Goal: Answer question/provide support: Share knowledge or assist other users

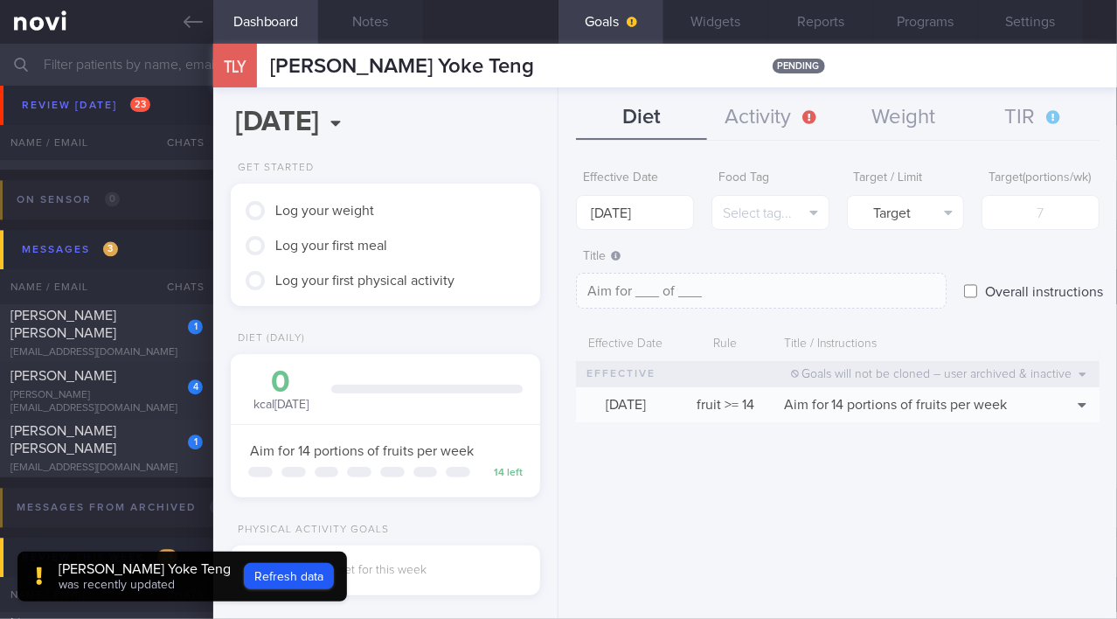
scroll to position [1330, 0]
click at [192, 27] on icon at bounding box center [193, 21] width 19 height 19
click at [192, 31] on icon at bounding box center [193, 21] width 19 height 19
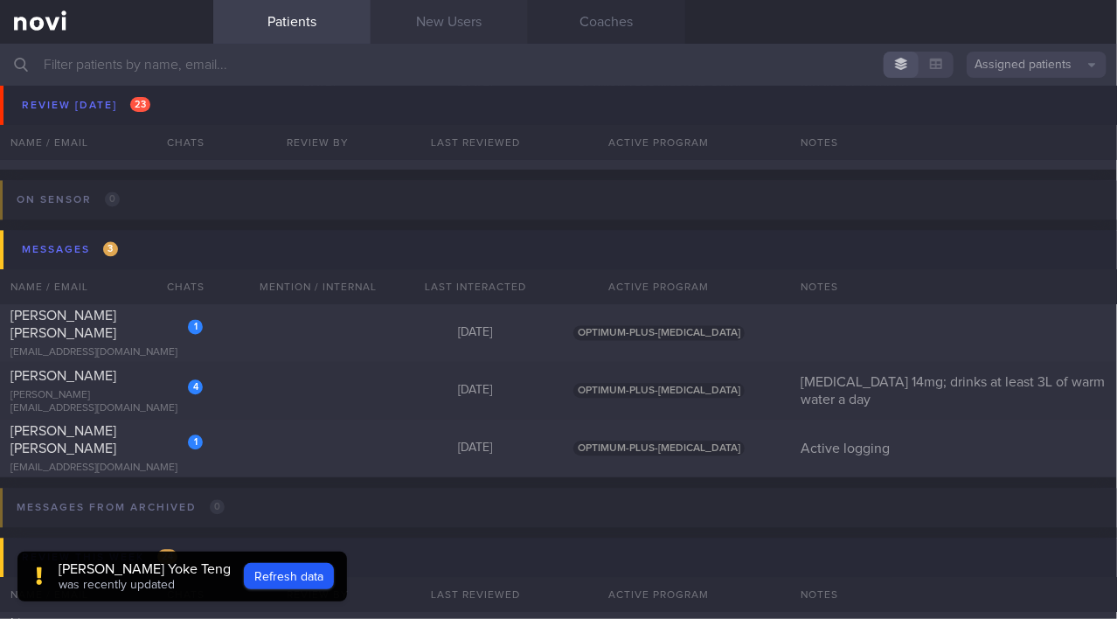
click at [456, 27] on link "New Users" at bounding box center [449, 22] width 157 height 44
click at [277, 581] on button "Refresh data" at bounding box center [289, 576] width 90 height 26
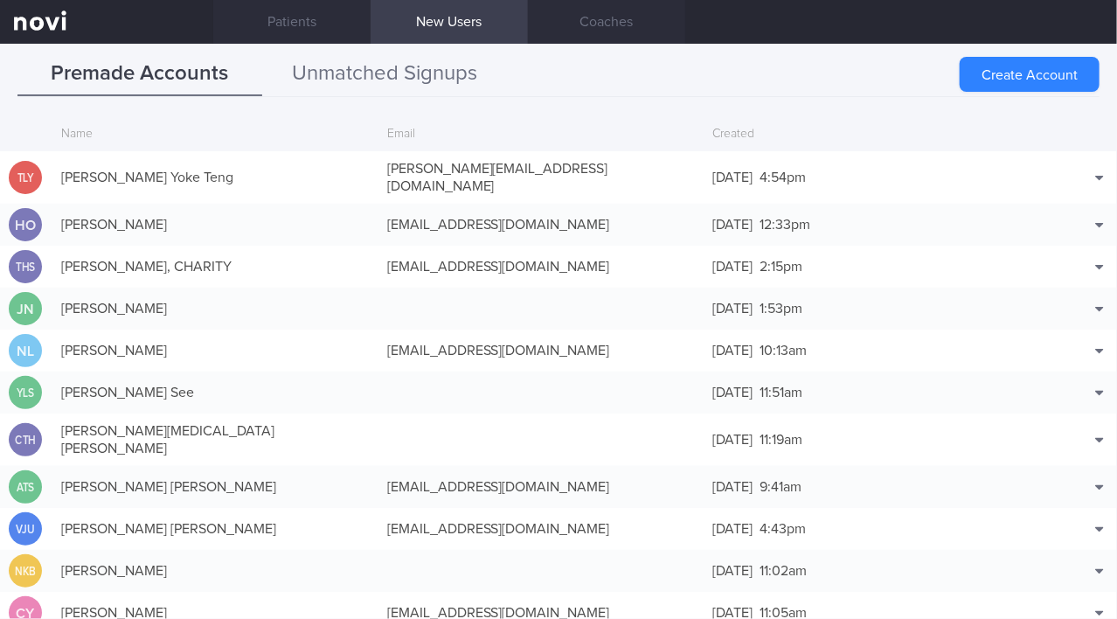
click at [429, 73] on button "Unmatched Signups" at bounding box center [384, 74] width 245 height 44
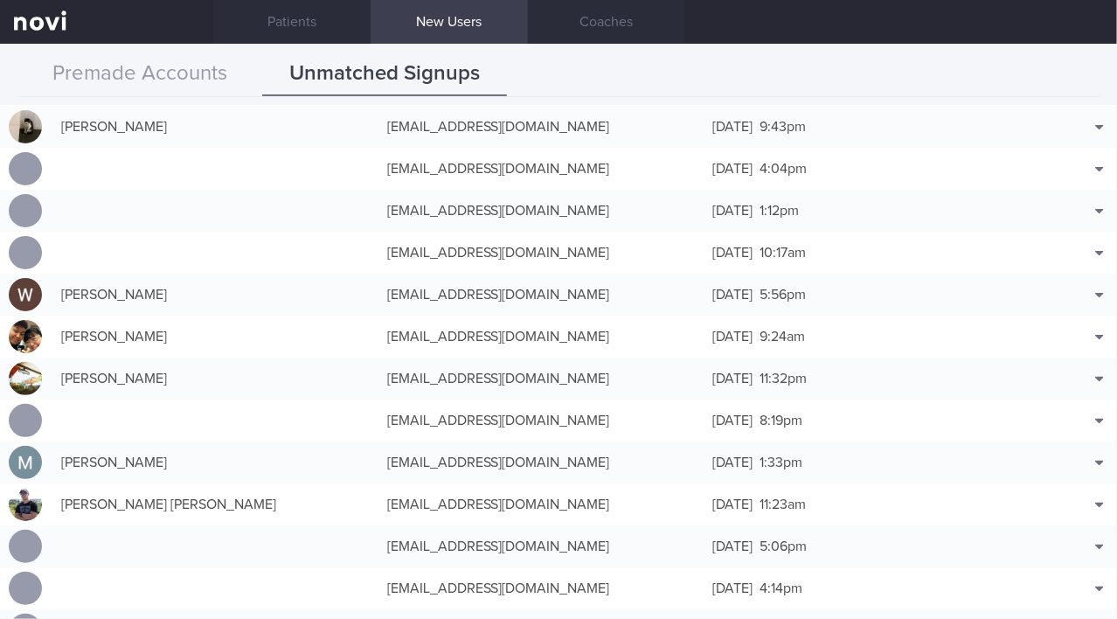
scroll to position [1351, 0]
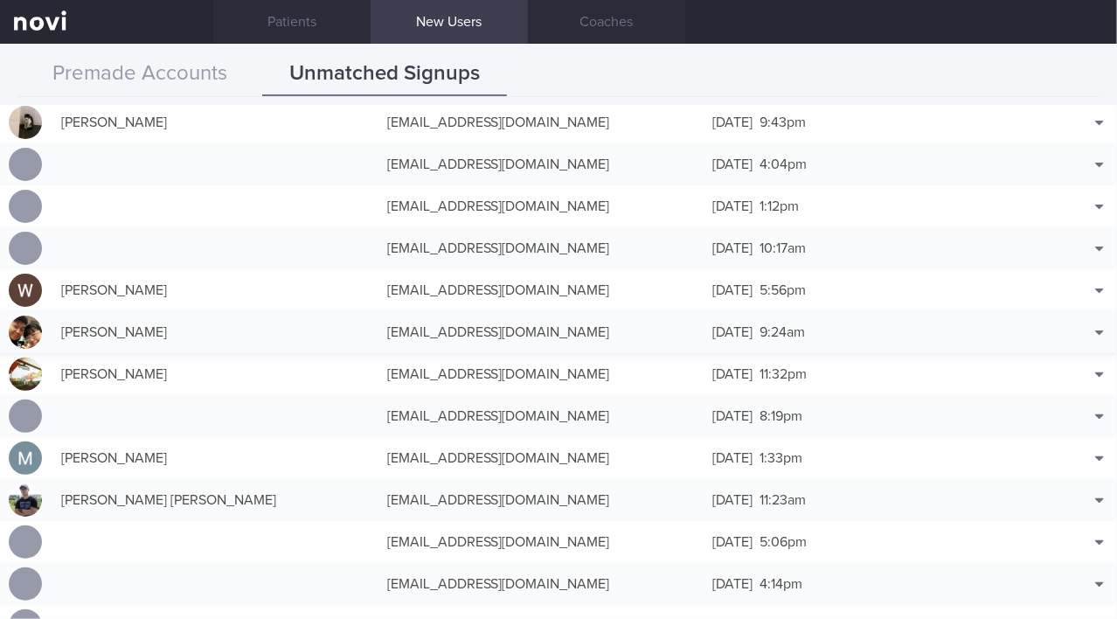
click at [400, 332] on div "[EMAIL_ADDRESS][DOMAIN_NAME]" at bounding box center [542, 332] width 326 height 35
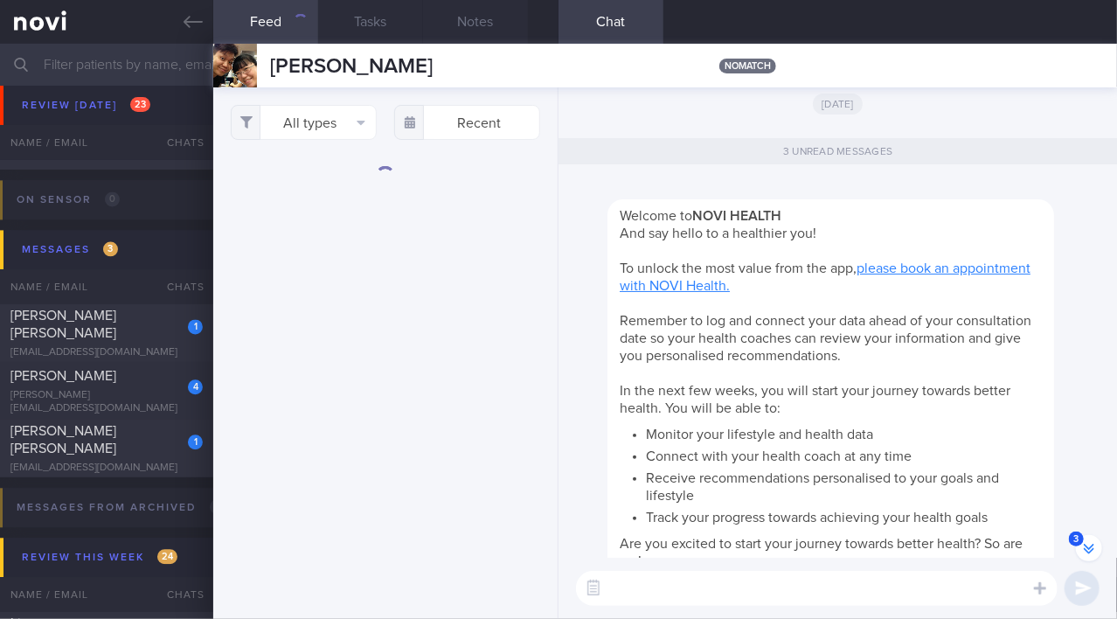
scroll to position [-233, 0]
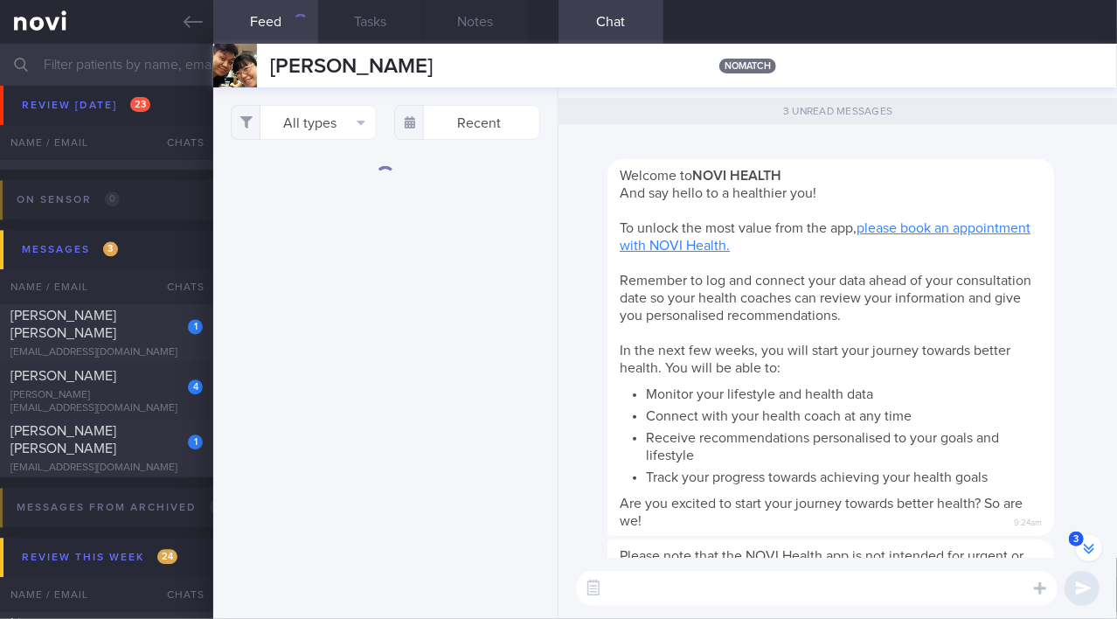
click at [558, 594] on textarea at bounding box center [817, 588] width 482 height 35
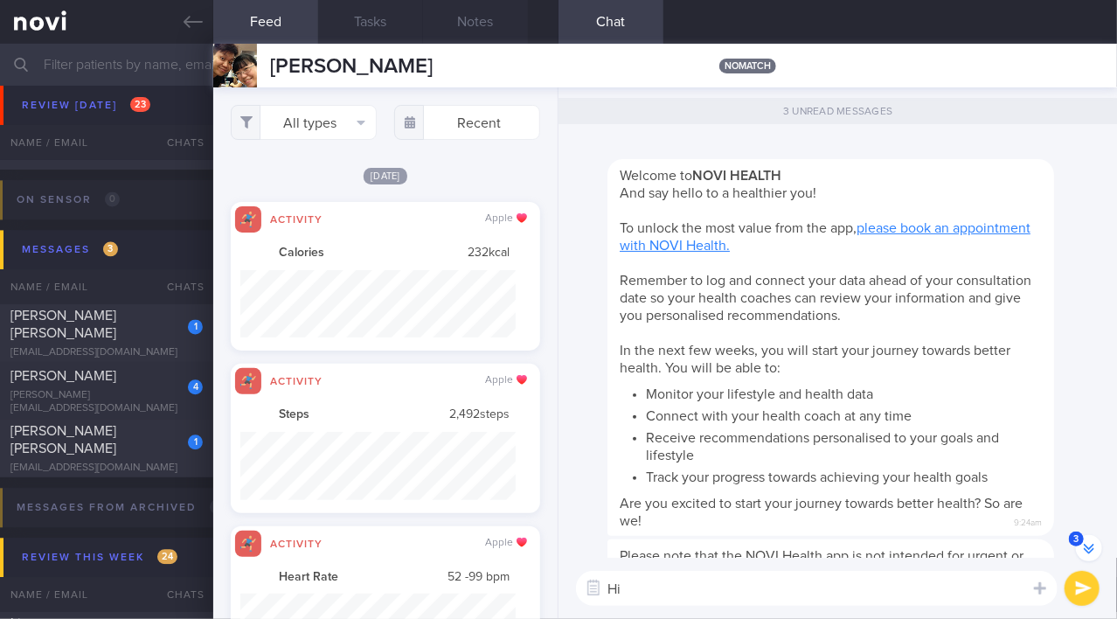
scroll to position [0, 0]
type textarea "Hi [PERSON_NAME]!"
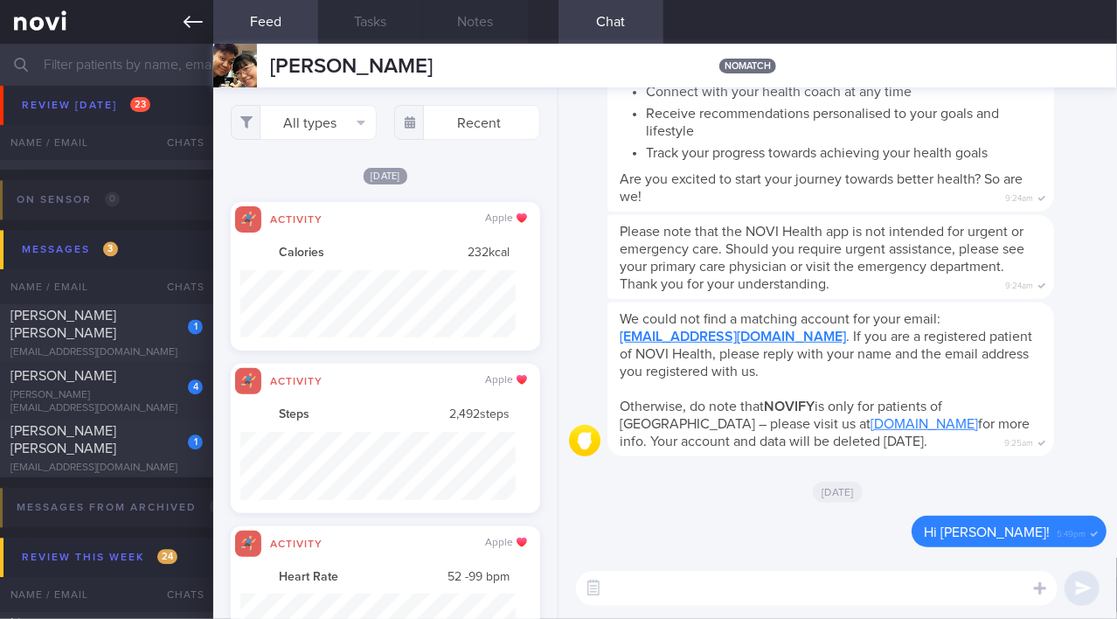
click at [192, 25] on icon at bounding box center [193, 21] width 19 height 19
click at [187, 23] on icon at bounding box center [193, 21] width 19 height 19
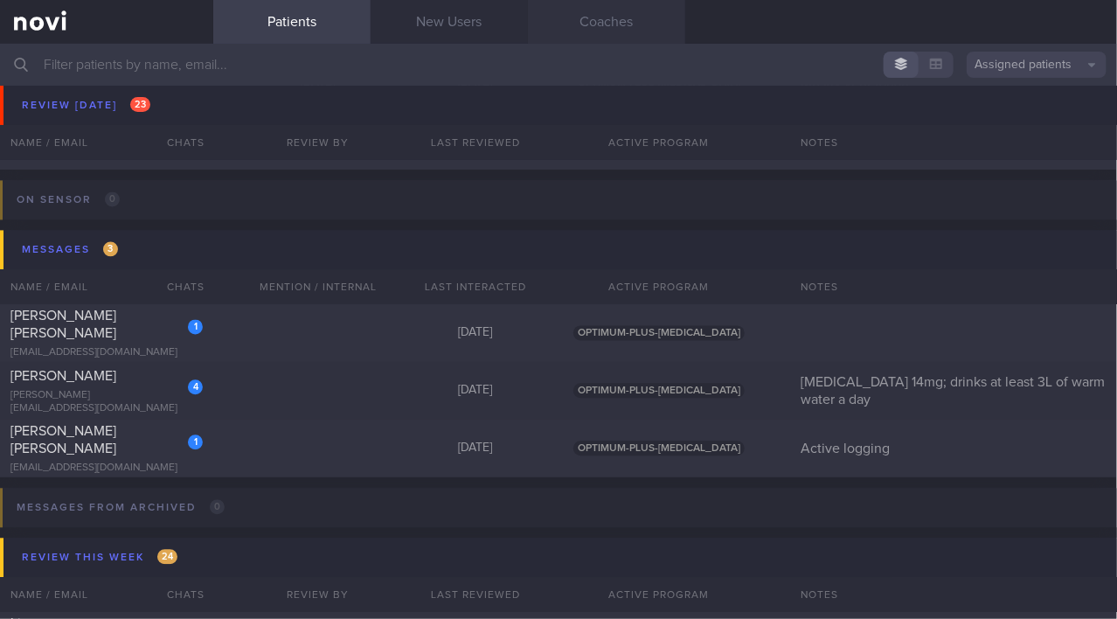
click at [558, 31] on link "Coaches" at bounding box center [606, 22] width 157 height 44
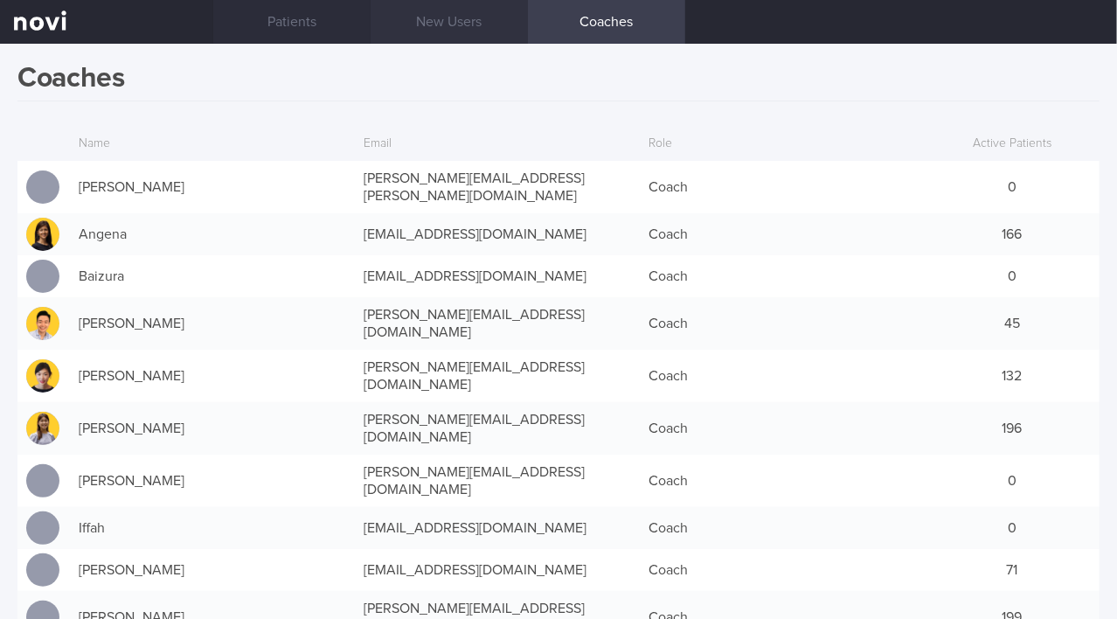
click at [472, 13] on link "New Users" at bounding box center [449, 22] width 157 height 44
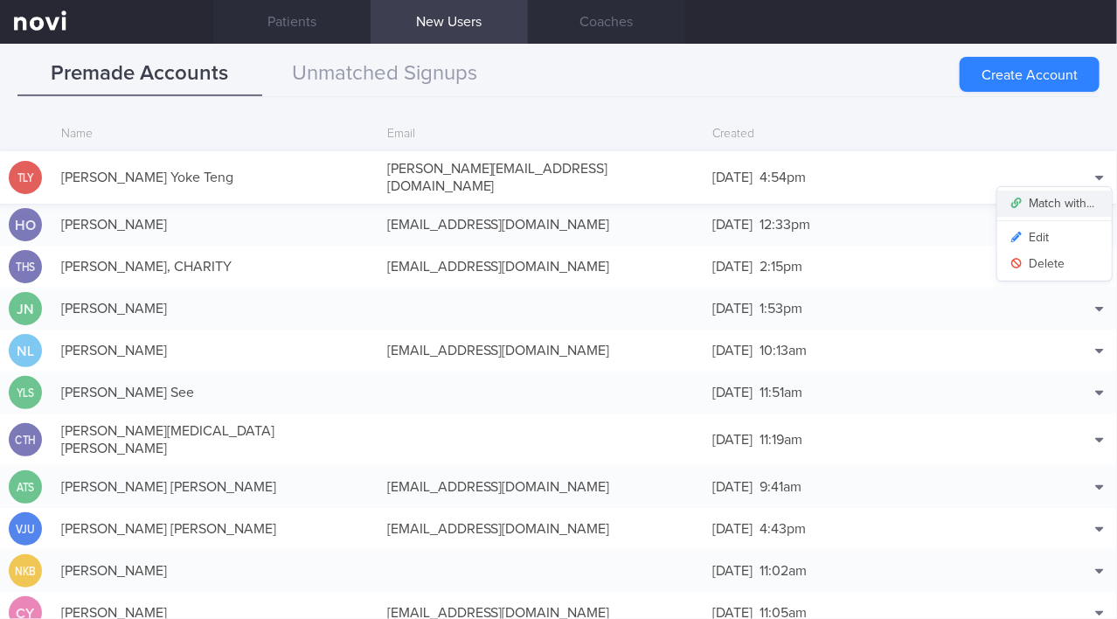
click at [558, 196] on button "Match with..." at bounding box center [1055, 204] width 115 height 26
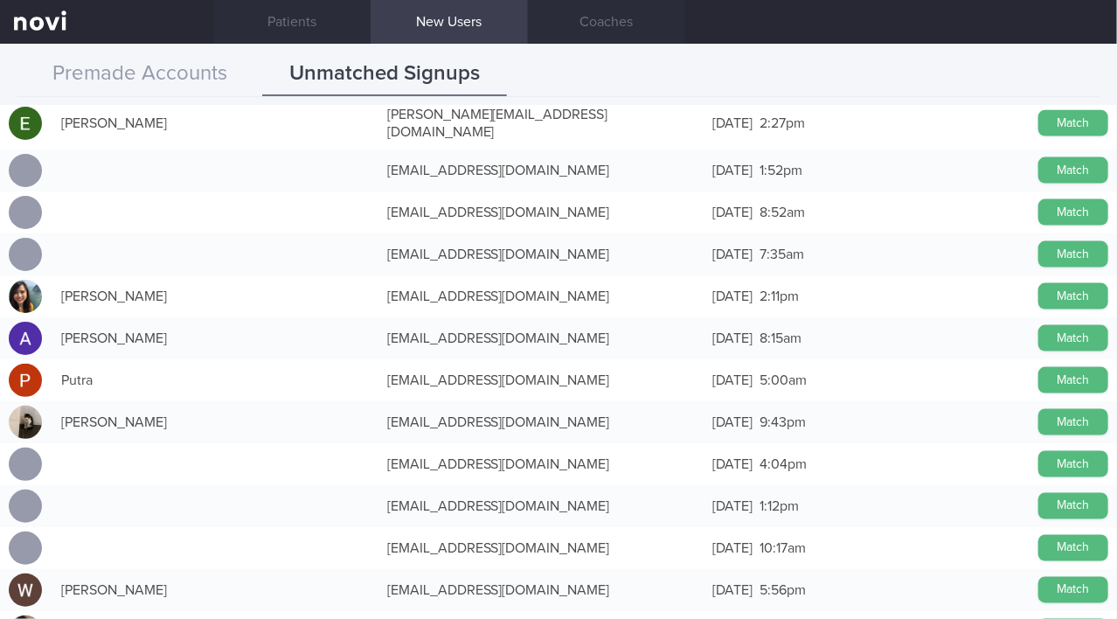
scroll to position [1192, 0]
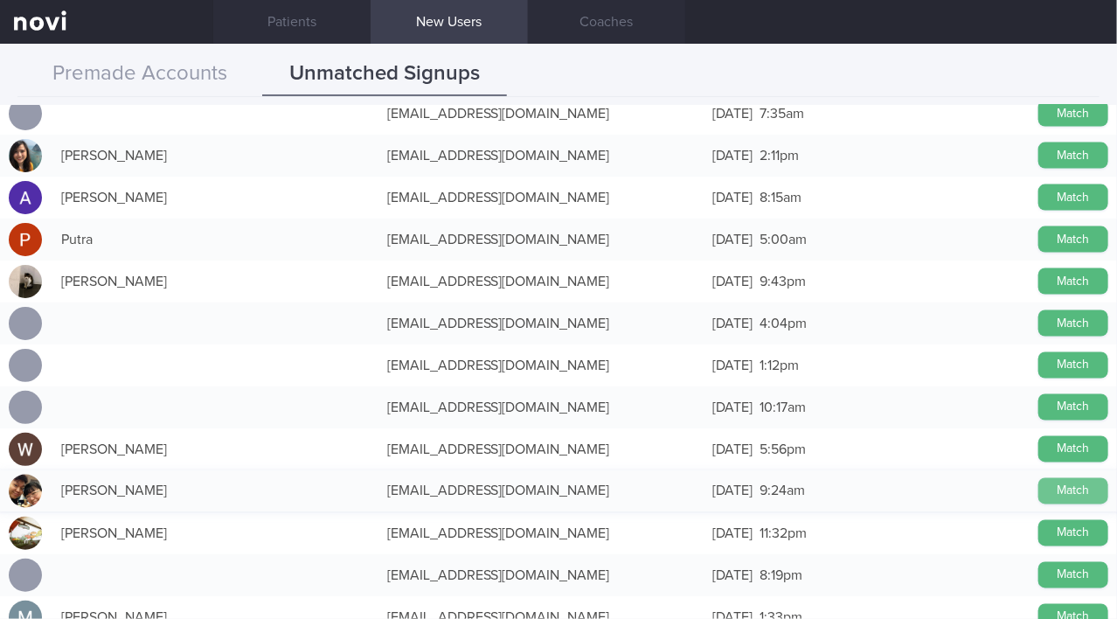
click at [558, 491] on button "Match" at bounding box center [1074, 491] width 70 height 26
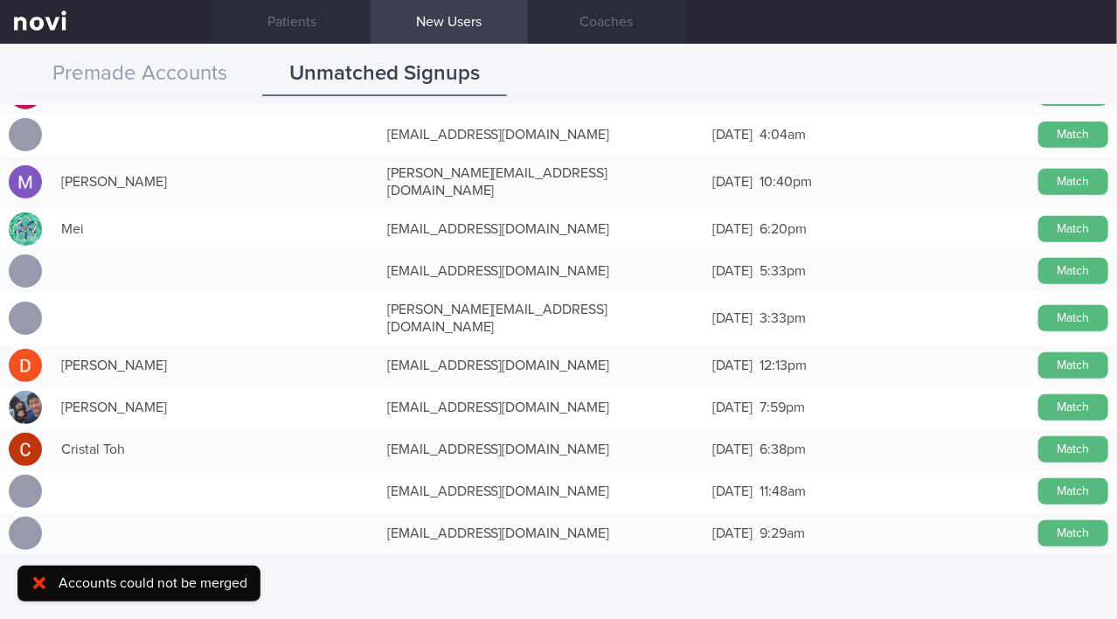
scroll to position [0, 0]
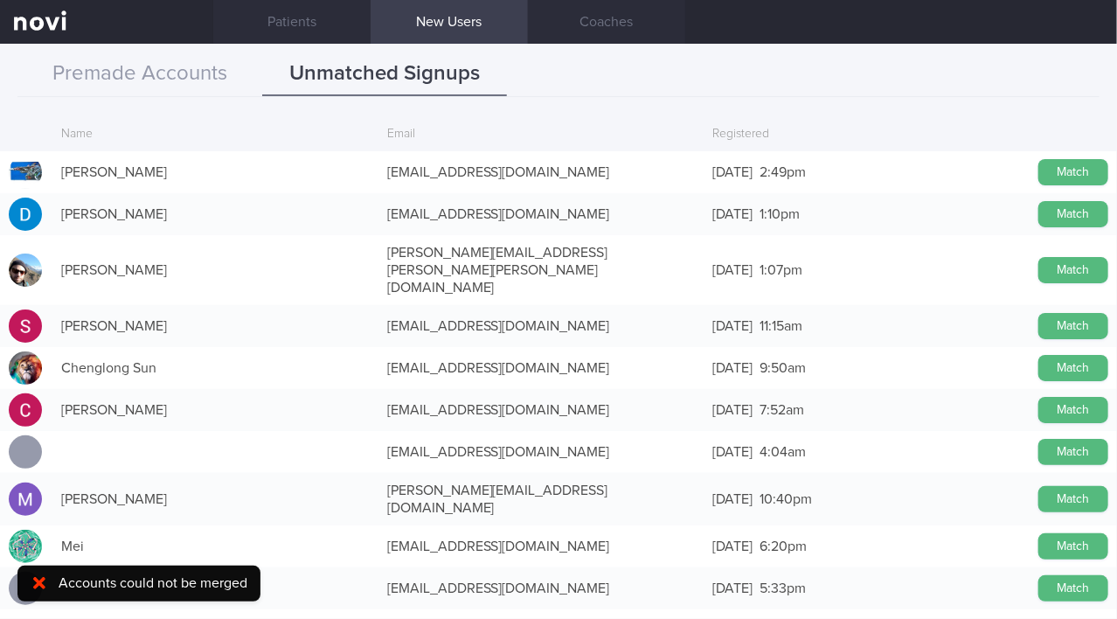
click at [558, 88] on div "Premade Accounts Unmatched Signups" at bounding box center [558, 74] width 1082 height 45
click at [43, 581] on icon at bounding box center [39, 582] width 12 height 17
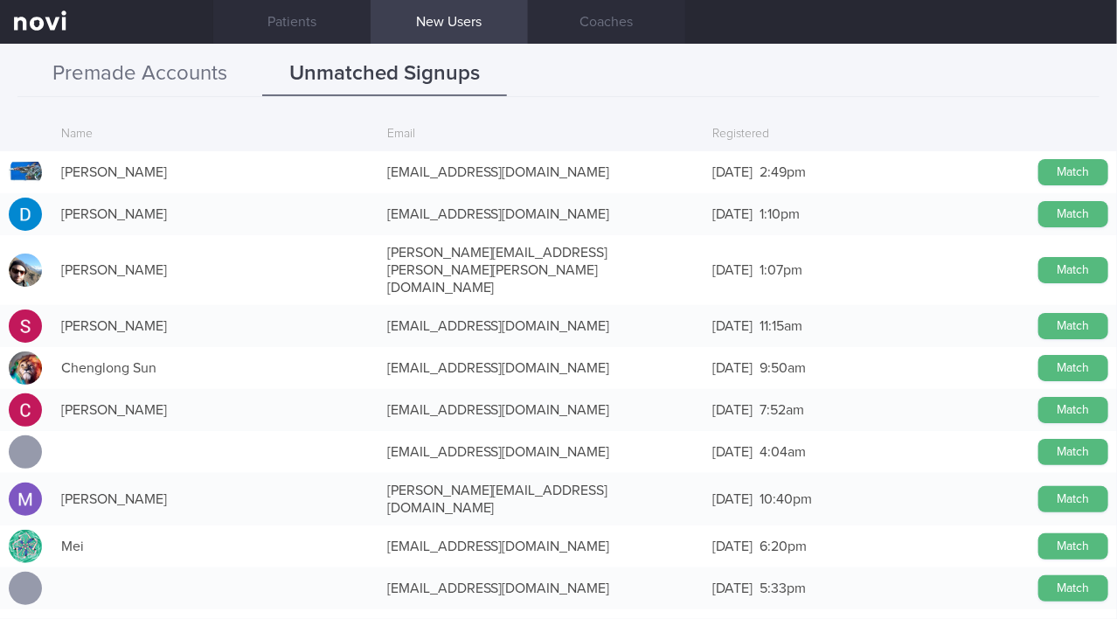
click at [193, 78] on button "Premade Accounts" at bounding box center [139, 74] width 245 height 44
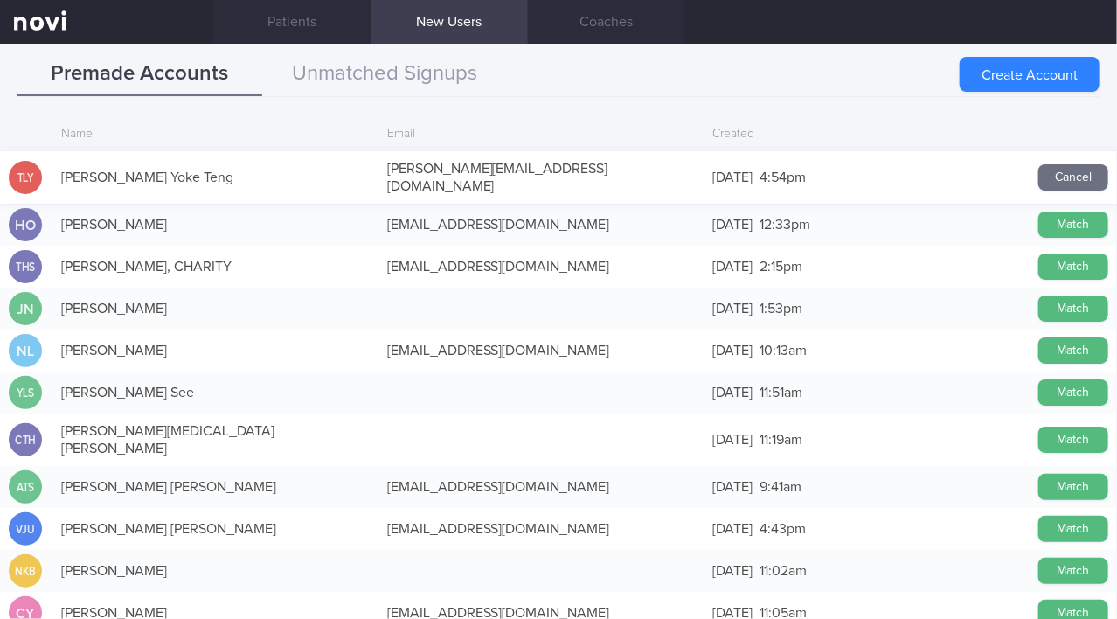
click at [558, 165] on button "Cancel" at bounding box center [1074, 177] width 70 height 26
click at [558, 96] on div "Premade Accounts Unmatched Signups Create Account Name Email Created TLY [PERSO…" at bounding box center [558, 331] width 1117 height 575
